Goal: Find specific page/section: Find specific page/section

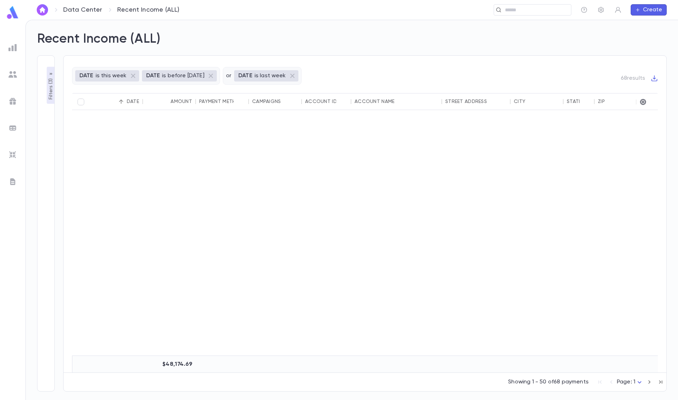
scroll to position [1051, 0]
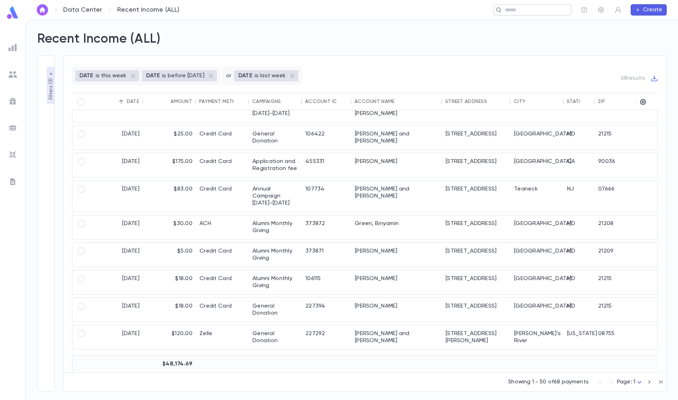
click at [532, 10] on input "text" at bounding box center [535, 10] width 65 height 7
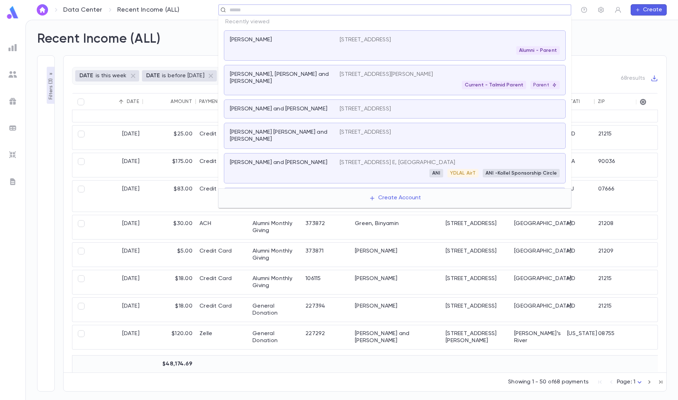
click at [483, 40] on div "[STREET_ADDRESS] Alumni - Parent" at bounding box center [450, 45] width 220 height 18
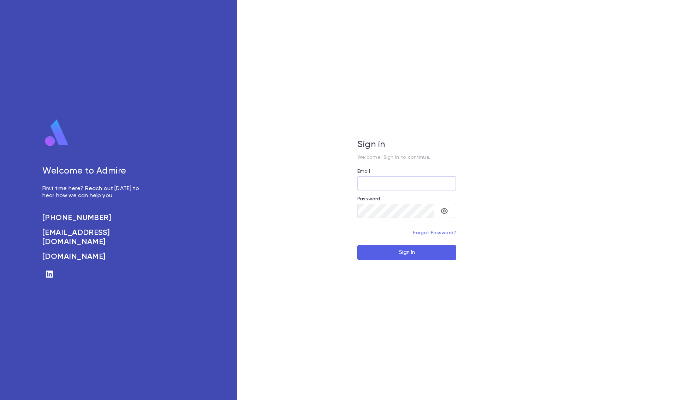
type input "**********"
click at [407, 252] on button "Sign In" at bounding box center [406, 253] width 99 height 16
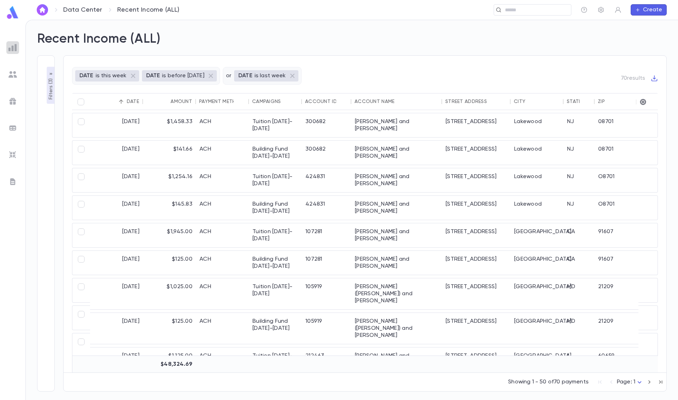
click at [17, 49] on div at bounding box center [12, 47] width 13 height 13
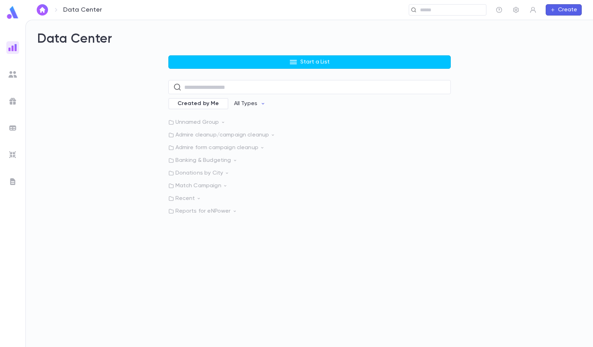
click at [196, 145] on p "Admire form campaign cleanup" at bounding box center [309, 147] width 282 height 7
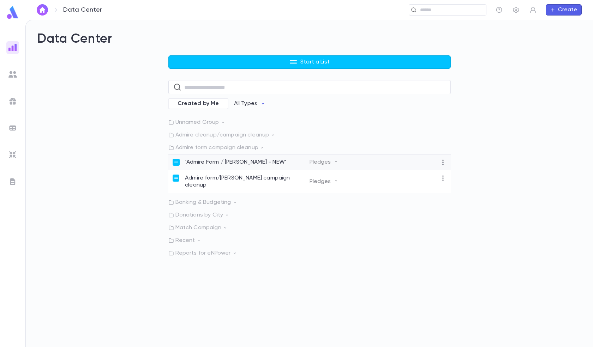
click at [220, 160] on p "'Admire Form / Zelle Zap - NEW'" at bounding box center [235, 162] width 101 height 7
